Goal: Navigation & Orientation: Find specific page/section

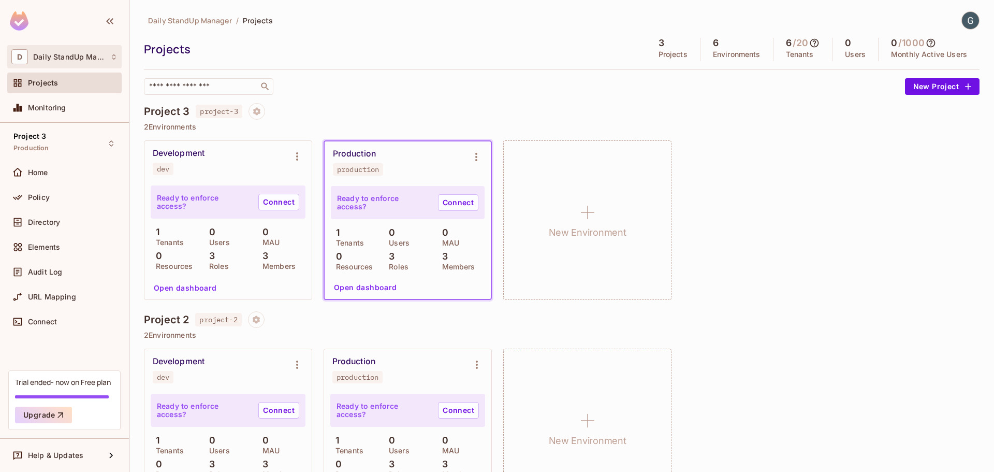
click at [37, 55] on span "Daily StandUp Manager" at bounding box center [69, 57] width 72 height 8
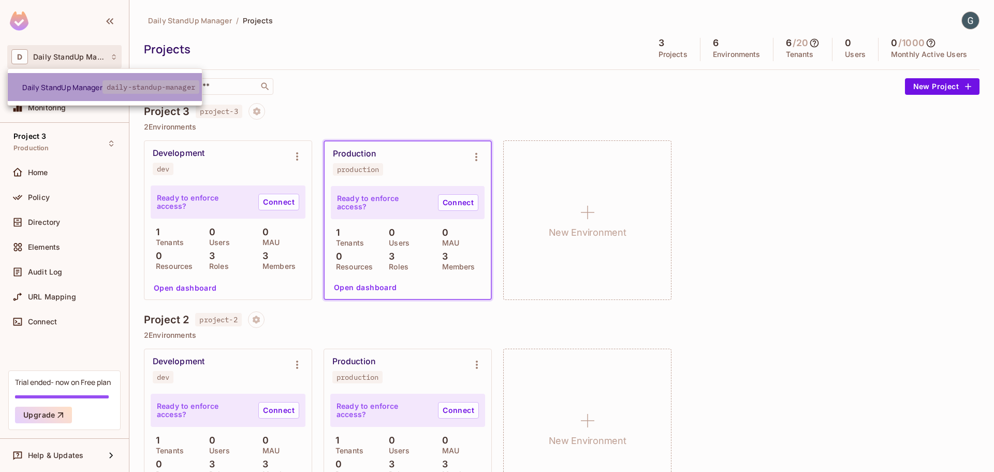
click at [174, 91] on span "daily-standup-manager" at bounding box center [151, 86] width 97 height 13
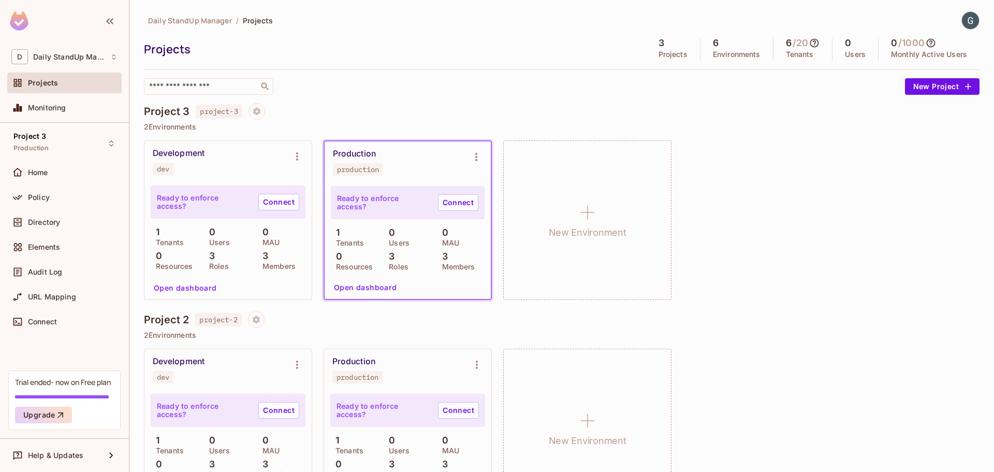
click at [697, 73] on div "Daily StandUp Manager / Projects Projects 3 Projects 6 Environments 6 / 20 Tena…" at bounding box center [562, 52] width 836 height 83
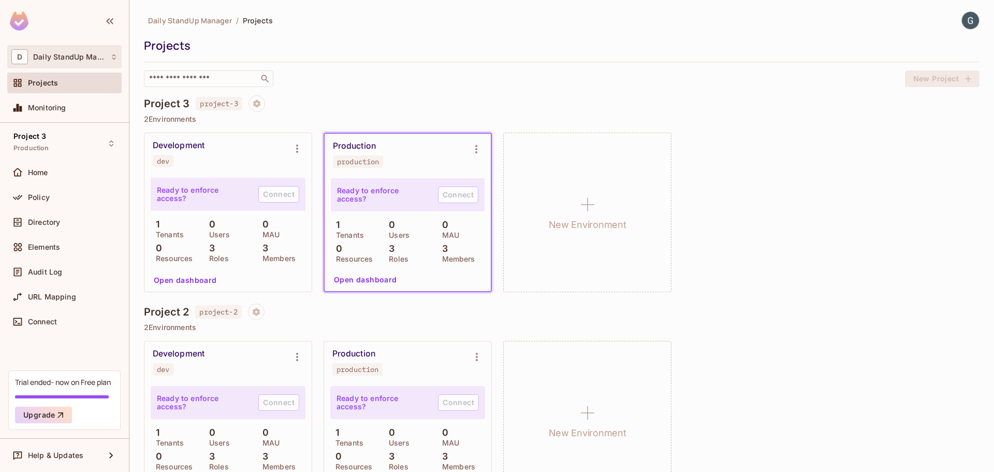
click at [63, 51] on div "D Daily StandUp Manager" at bounding box center [64, 56] width 106 height 15
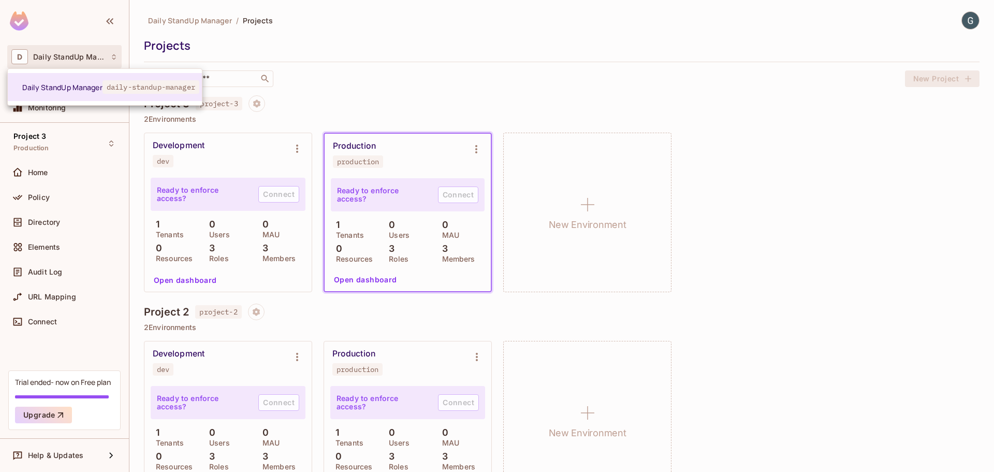
click at [436, 60] on div at bounding box center [497, 236] width 994 height 472
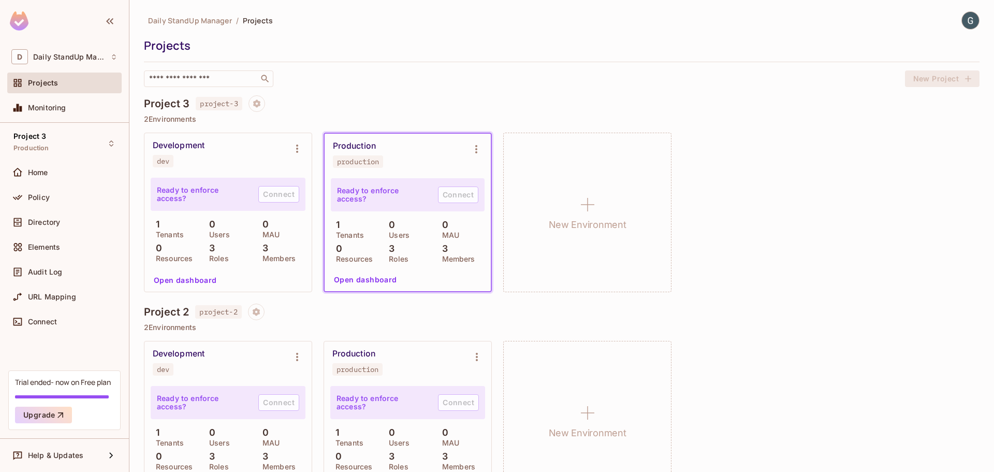
click at [963, 24] on img at bounding box center [970, 20] width 17 height 17
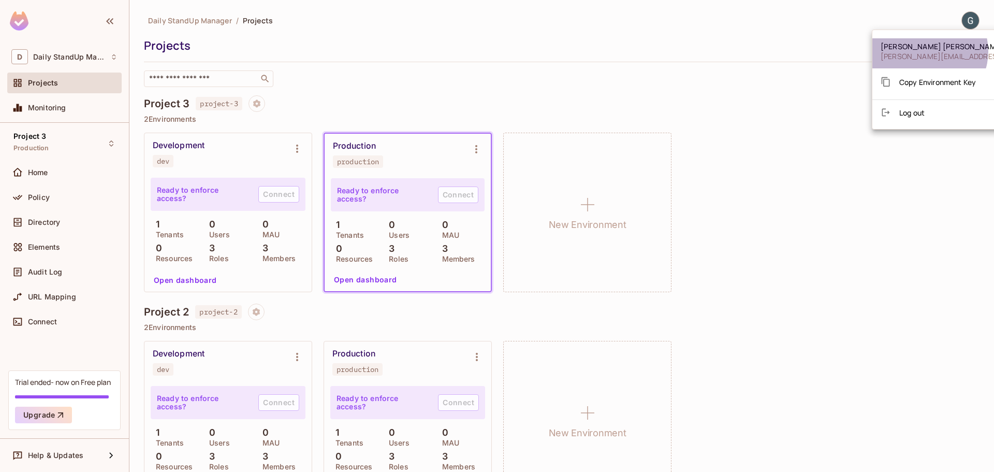
click at [926, 51] on span "[PERSON_NAME][EMAIL_ADDRESS][DOMAIN_NAME]" at bounding box center [972, 56] width 183 height 10
click at [367, 33] on div at bounding box center [497, 236] width 994 height 472
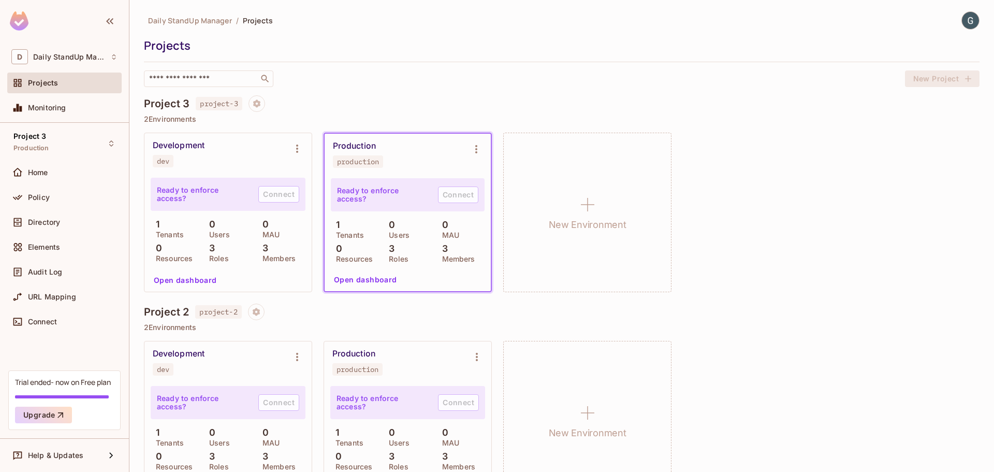
click at [378, 57] on div "Daily StandUp Manager / Projects Projects ​ New Project" at bounding box center [562, 49] width 836 height 76
click at [46, 51] on div "D Daily StandUp Manager" at bounding box center [64, 56] width 106 height 15
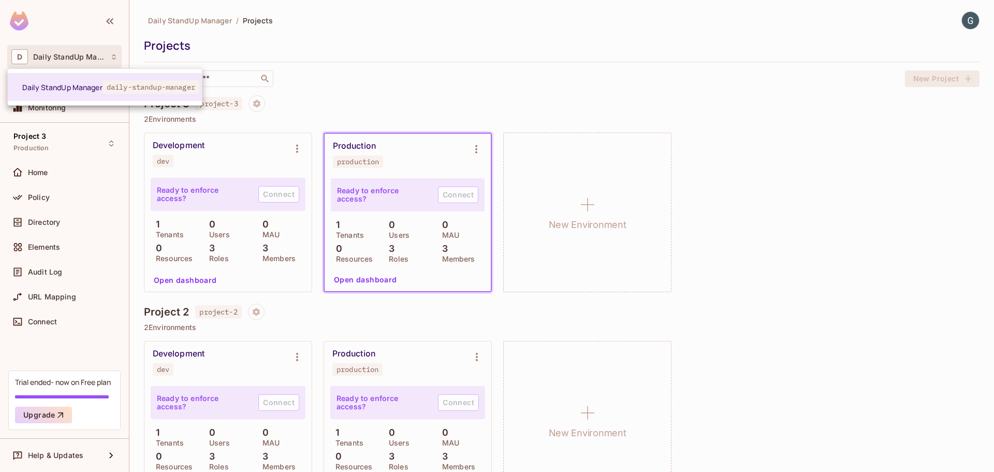
click at [373, 39] on div at bounding box center [497, 236] width 994 height 472
